Goal: Check status: Check status

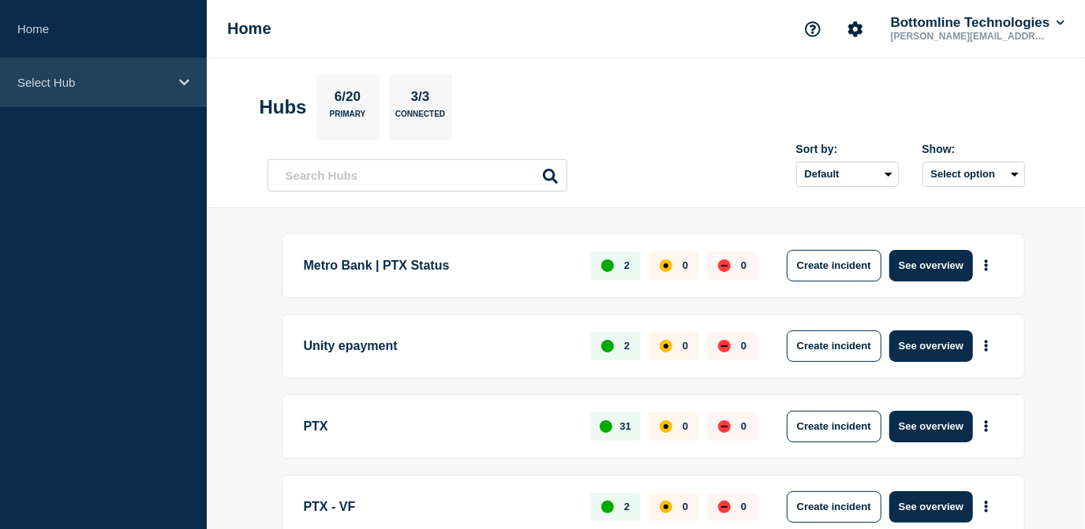
drag, startPoint x: 145, startPoint y: 82, endPoint x: 133, endPoint y: 88, distance: 14.1
click at [145, 82] on p "Select Hub" at bounding box center [92, 82] width 151 height 13
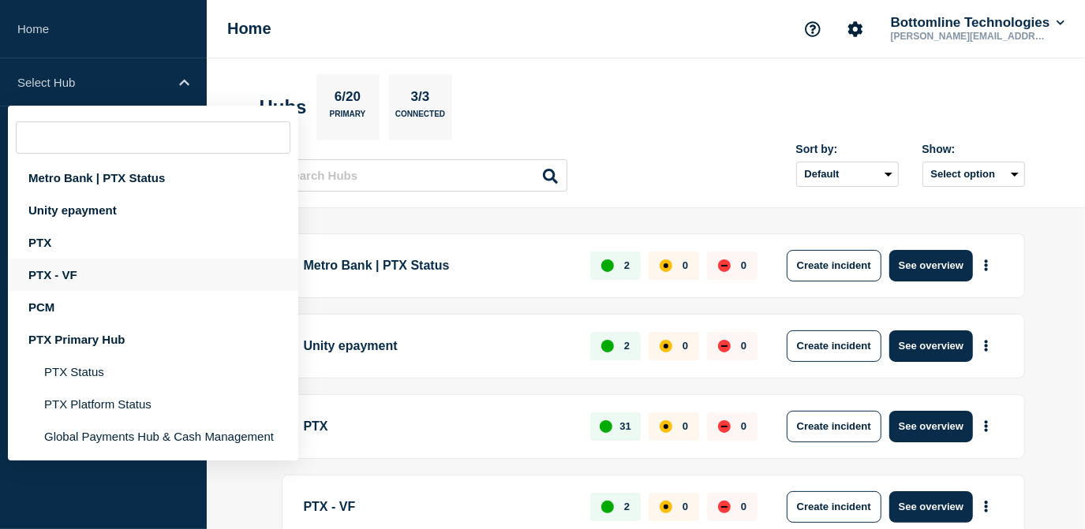
click at [70, 274] on div "PTX - VF" at bounding box center [153, 275] width 290 height 32
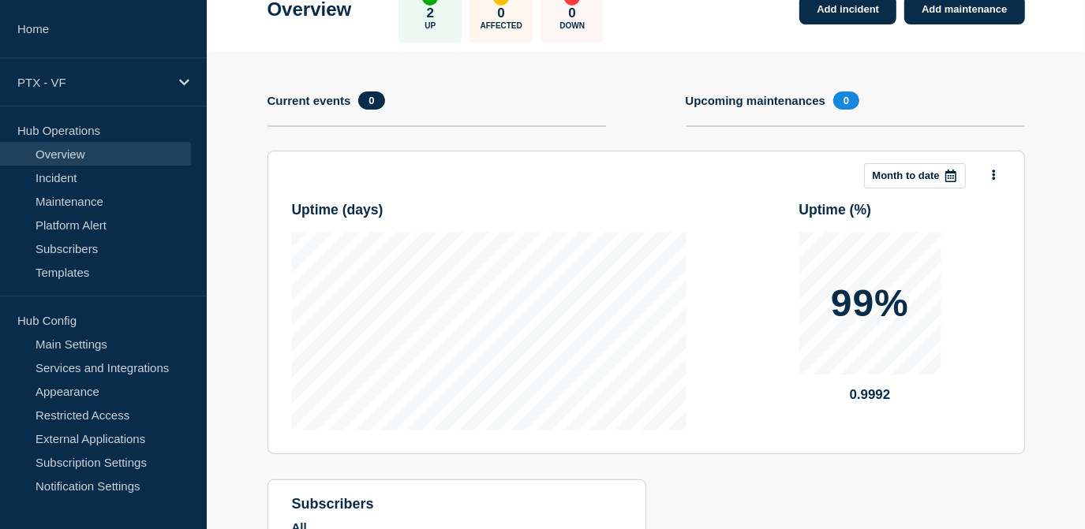
scroll to position [215, 0]
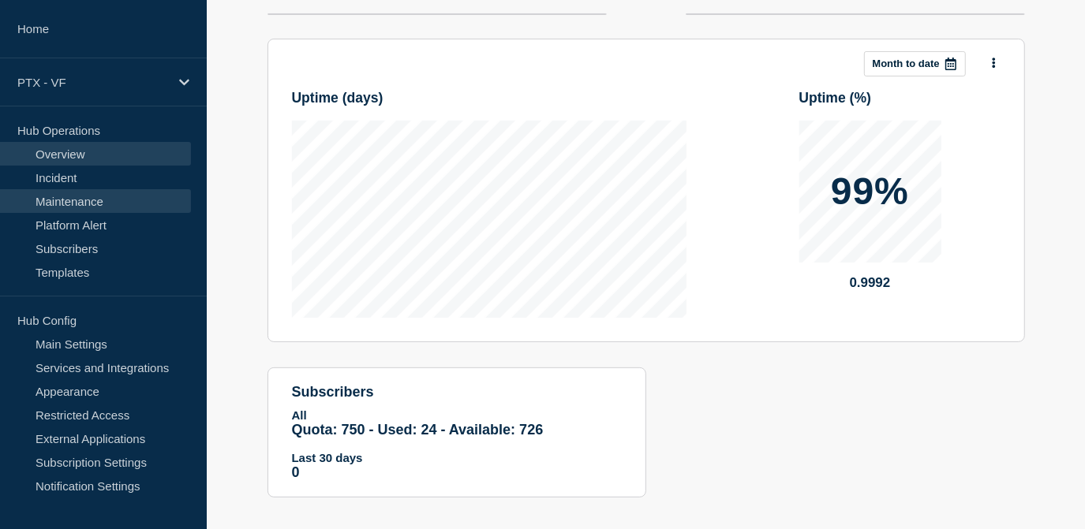
click at [92, 189] on link "Maintenance" at bounding box center [95, 201] width 191 height 24
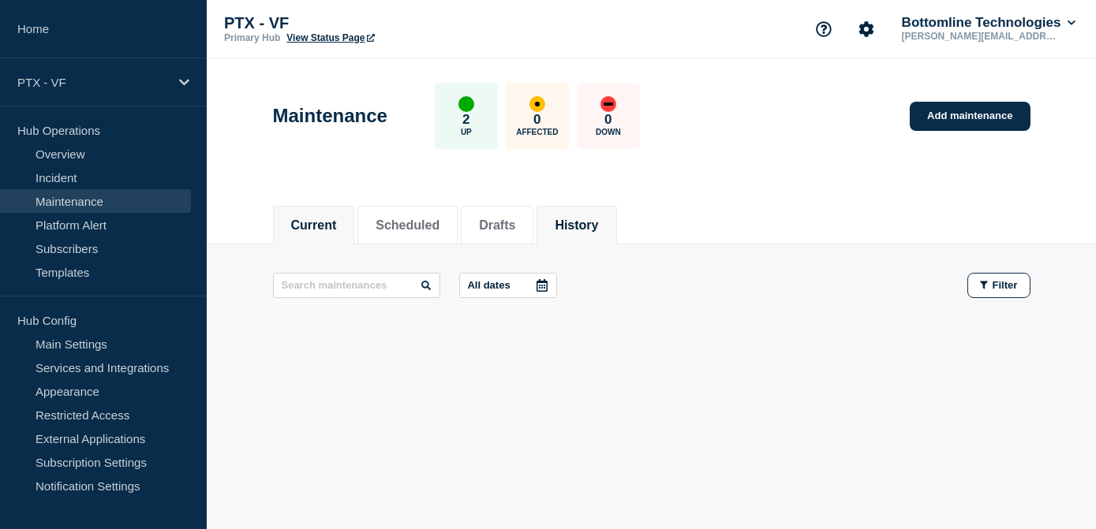
click at [597, 236] on li "History" at bounding box center [576, 225] width 80 height 39
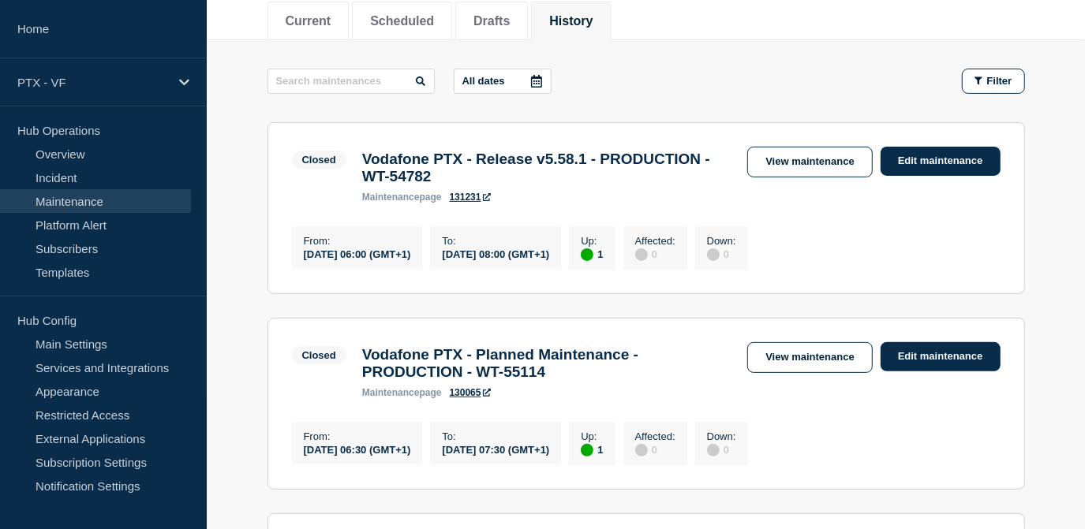
scroll to position [215, 0]
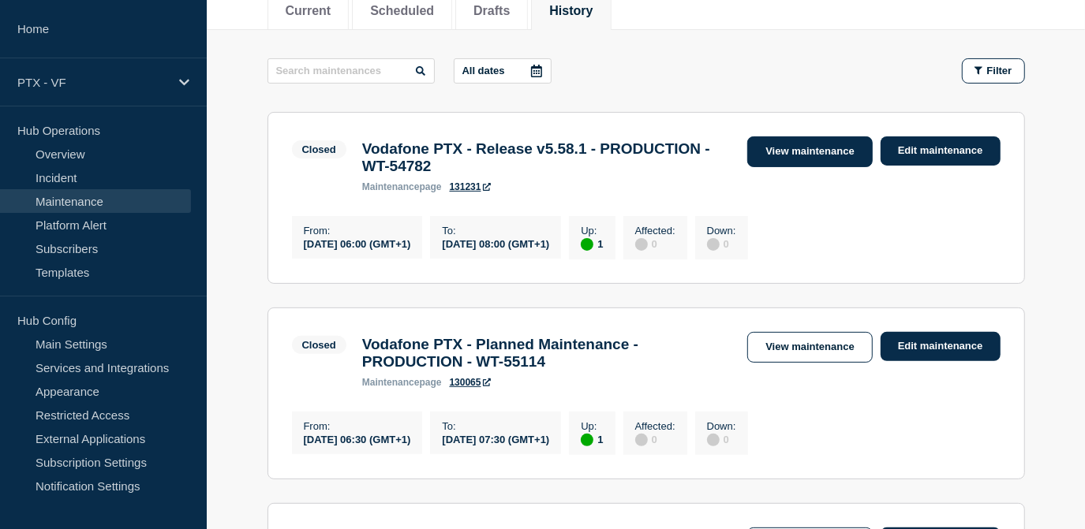
click at [774, 155] on link "View maintenance" at bounding box center [809, 151] width 125 height 31
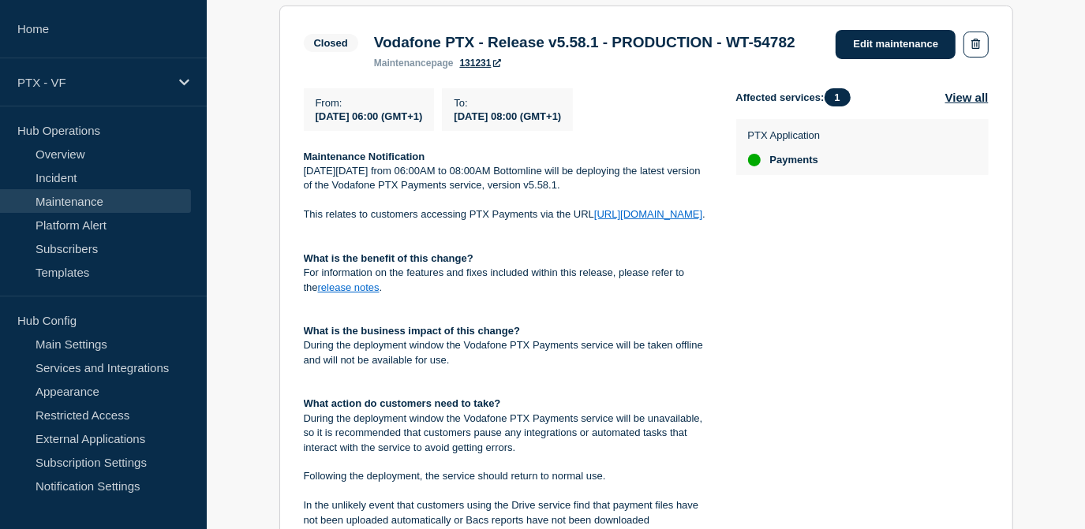
scroll to position [118, 0]
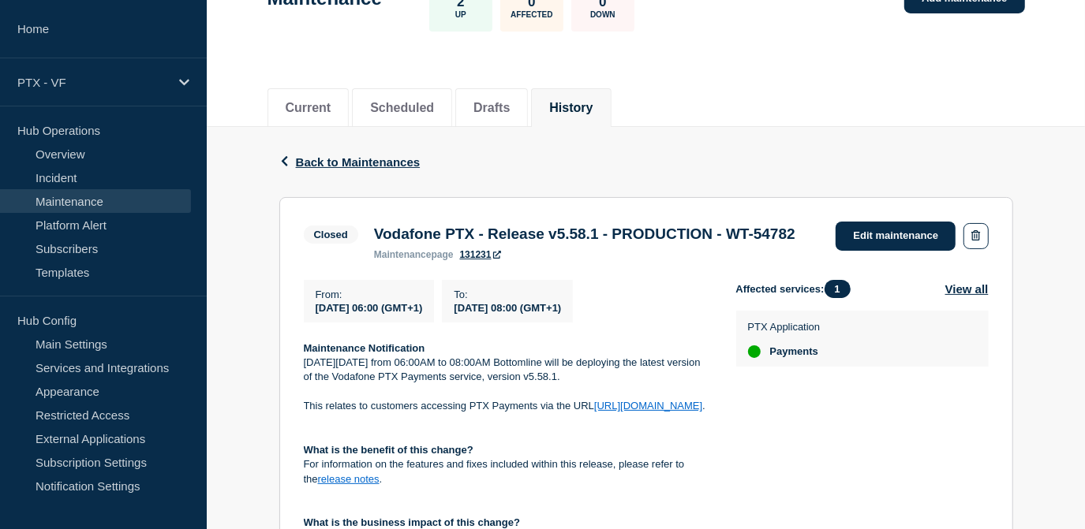
click at [490, 260] on link "131231" at bounding box center [480, 254] width 41 height 11
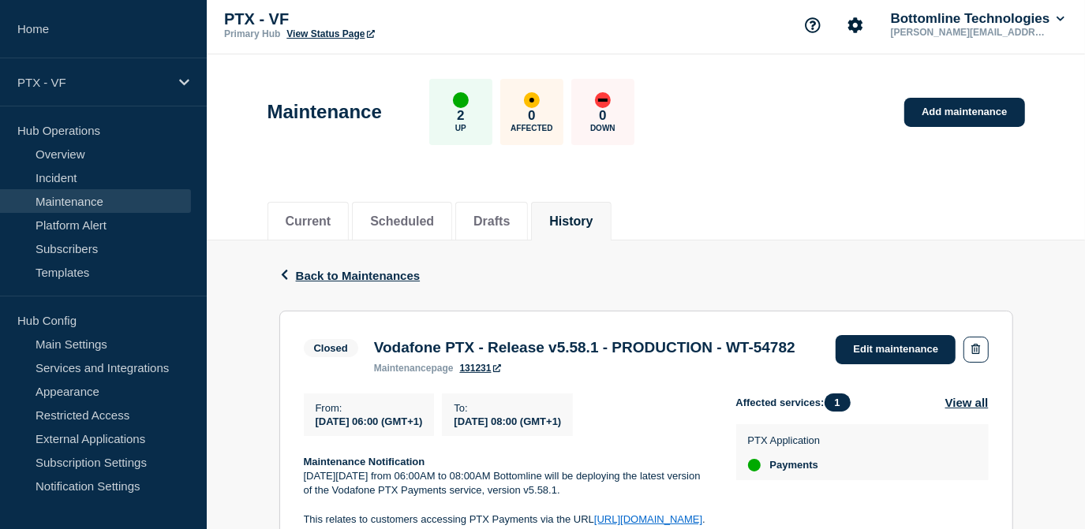
scroll to position [0, 0]
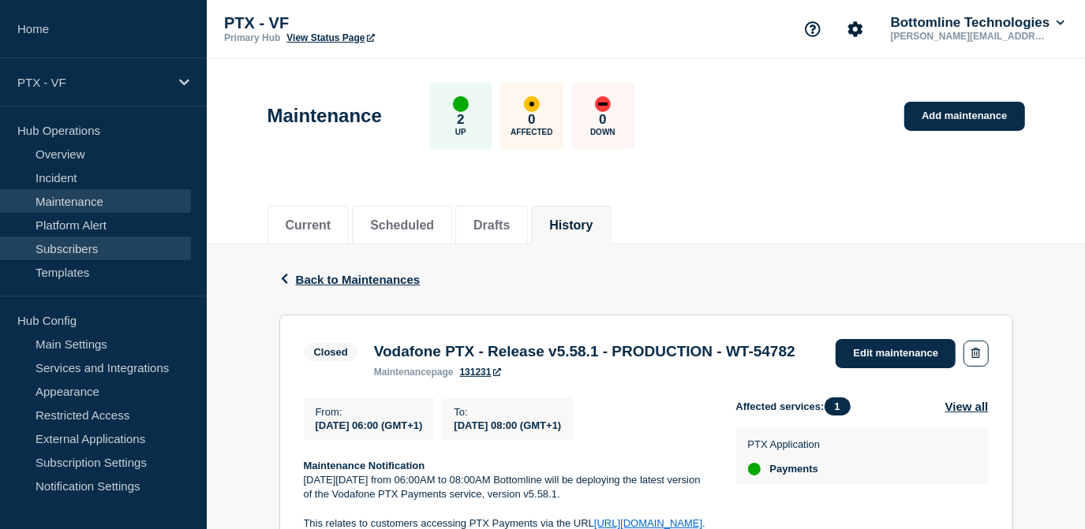
click at [78, 246] on link "Subscribers" at bounding box center [95, 249] width 191 height 24
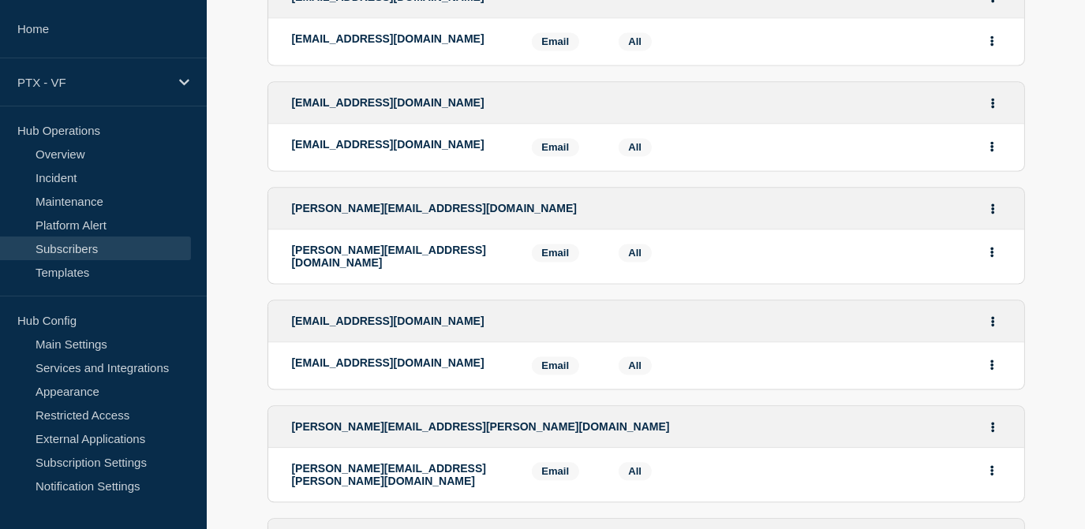
scroll to position [2295, 0]
